Goal: Browse casually

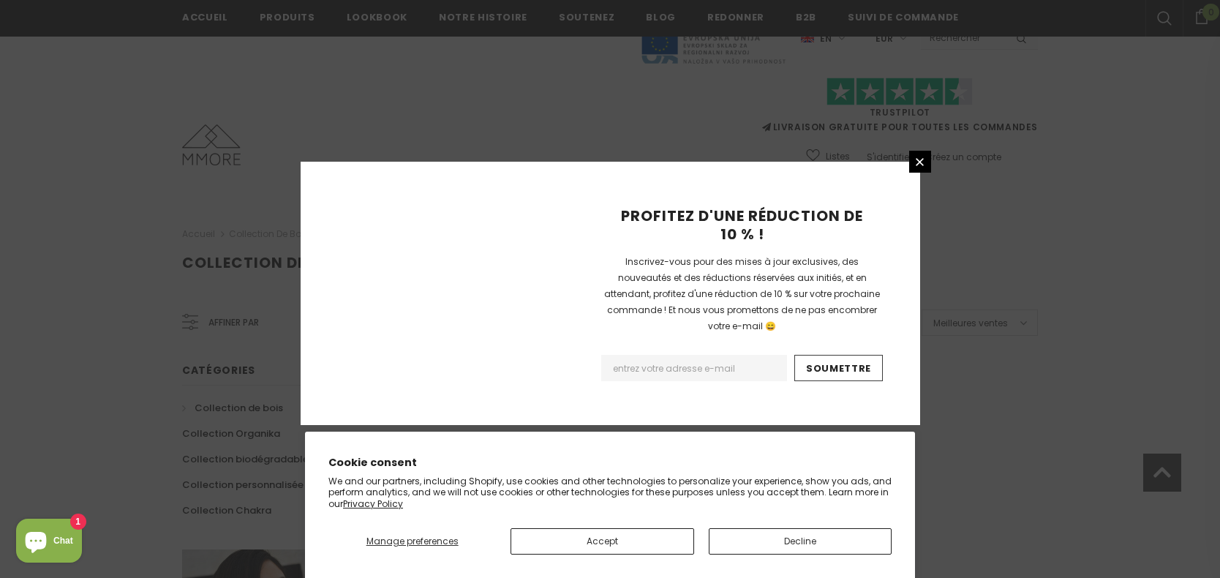
scroll to position [957, 0]
